Goal: Browse casually

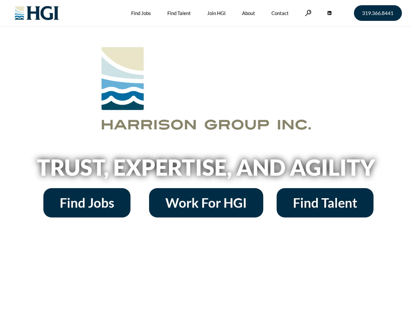
click at [206, 156] on h2 "Trust, Expertise, and Agility" at bounding box center [206, 167] width 372 height 22
click at [307, 13] on link at bounding box center [308, 13] width 7 height 6
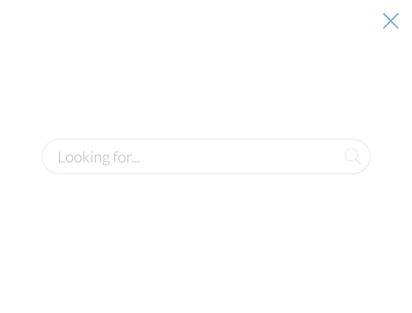
click at [206, 169] on h2 "Trust, Expertise, and Agility" at bounding box center [206, 167] width 372 height 22
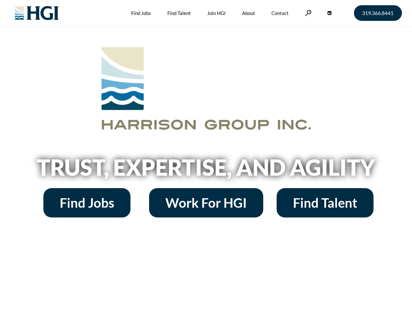
click at [206, 156] on h2 "Trust, Expertise, and Agility" at bounding box center [206, 167] width 372 height 22
click at [307, 13] on link at bounding box center [308, 13] width 7 height 6
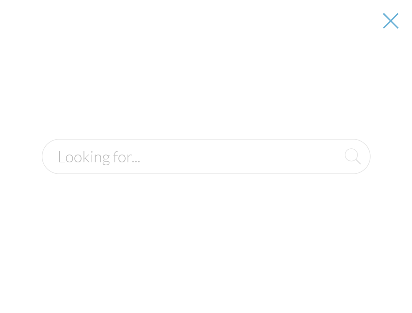
click at [206, 169] on h2 "Trust, Expertise, and Agility" at bounding box center [206, 167] width 372 height 22
